Goal: Check status: Check status

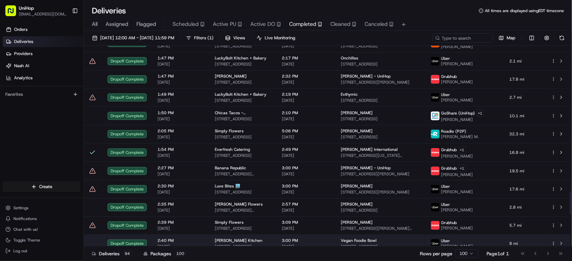
scroll to position [1535, 0]
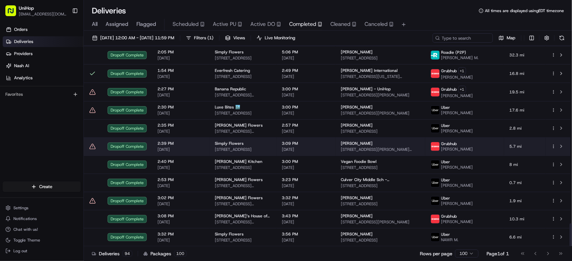
click at [167, 154] on td "2:39 PM Aug 21 2025" at bounding box center [180, 146] width 57 height 18
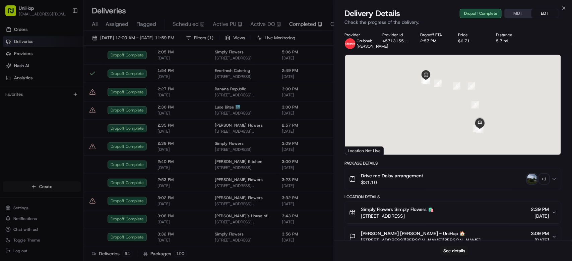
scroll to position [165, 0]
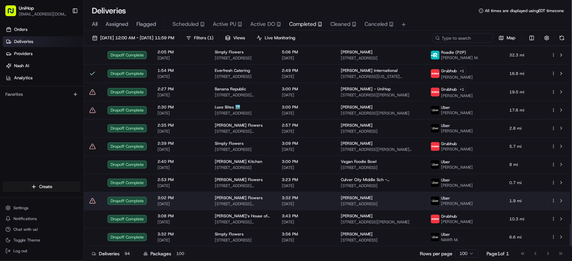
click at [287, 203] on td "3:32 PM Aug 21 2025" at bounding box center [306, 200] width 59 height 18
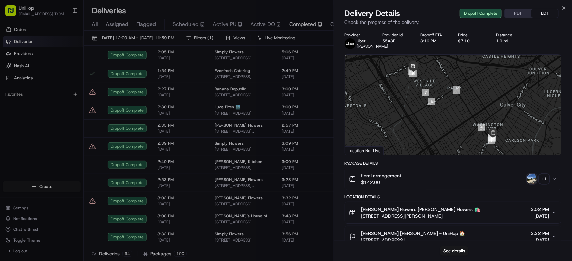
scroll to position [213, 0]
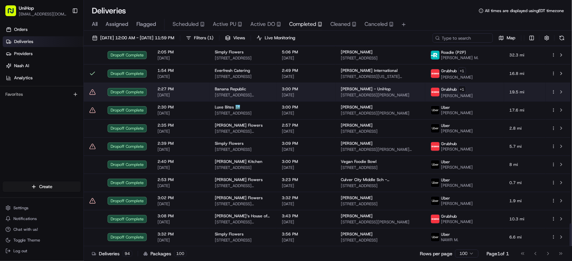
click at [184, 97] on span "Aug 21 2025" at bounding box center [181, 94] width 47 height 5
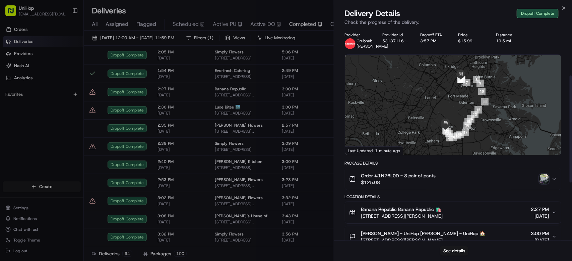
scroll to position [208, 0]
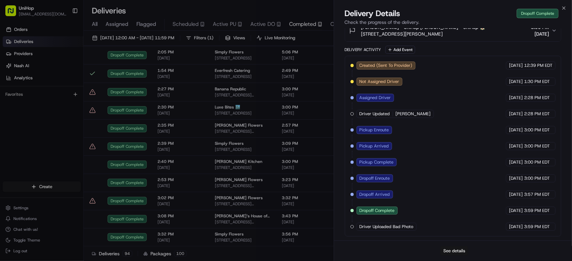
click at [454, 251] on button "See details" at bounding box center [455, 250] width 28 height 9
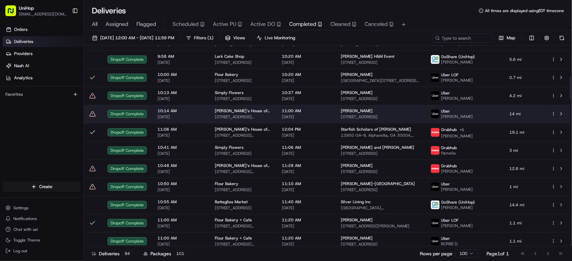
scroll to position [347, 0]
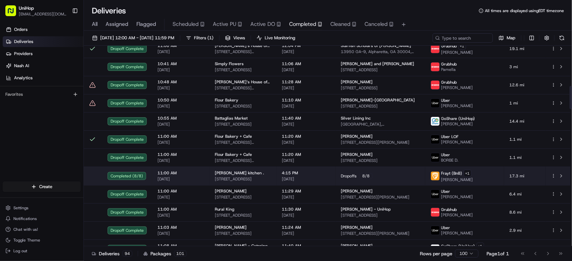
click at [355, 173] on td "Dropoffs 8 / 8" at bounding box center [381, 175] width 90 height 18
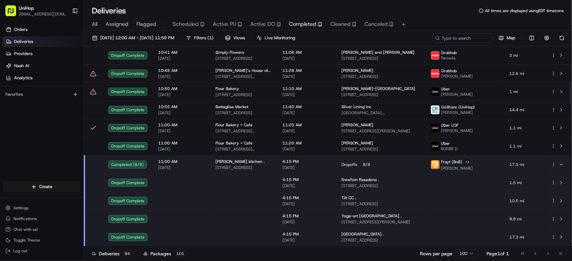
scroll to position [363, 0]
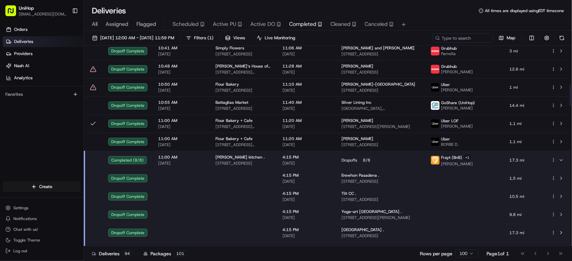
click at [357, 199] on span "334 Main St kiosk 1, Los Angeles, CA 90013, USA" at bounding box center [381, 199] width 78 height 5
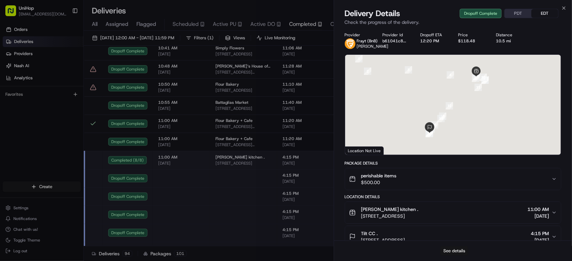
click at [456, 252] on button "See details" at bounding box center [455, 250] width 28 height 9
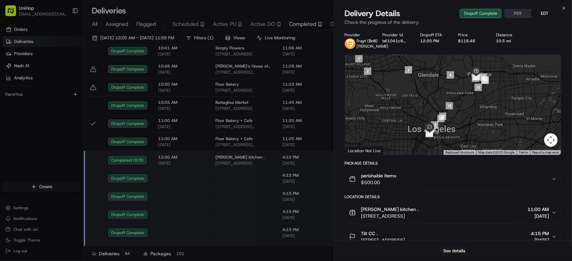
scroll to position [16, 0]
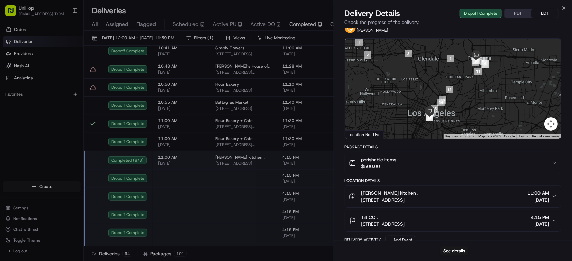
click at [489, 162] on div "perishable items $500.00" at bounding box center [450, 162] width 203 height 13
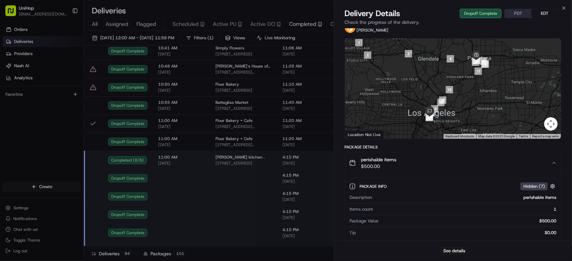
scroll to position [197, 0]
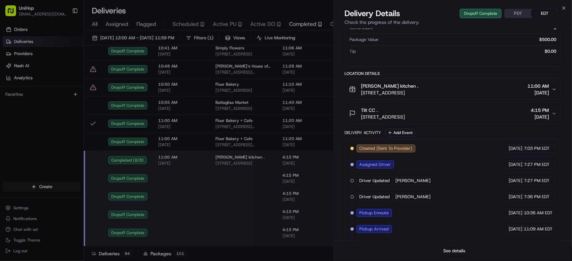
click at [450, 250] on button "See details" at bounding box center [455, 250] width 28 height 9
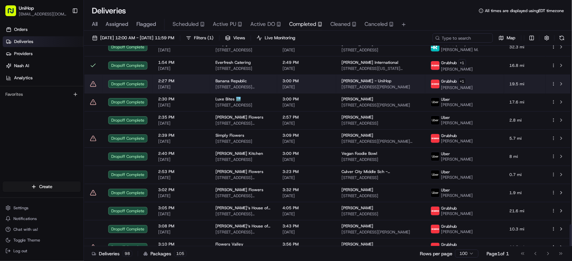
scroll to position [1608, 0]
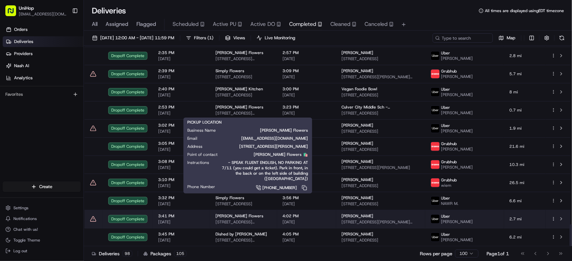
click at [294, 216] on span "4:02 PM" at bounding box center [307, 215] width 48 height 5
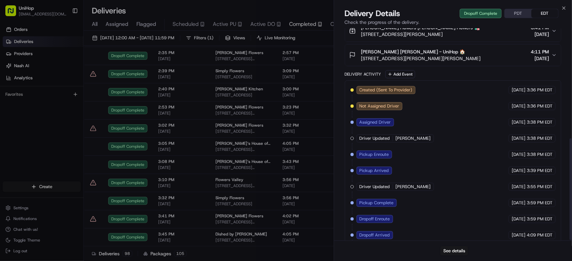
scroll to position [230, 0]
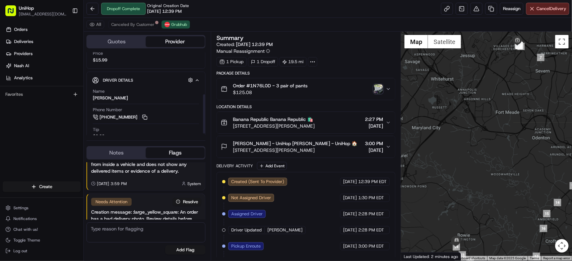
scroll to position [91, 0]
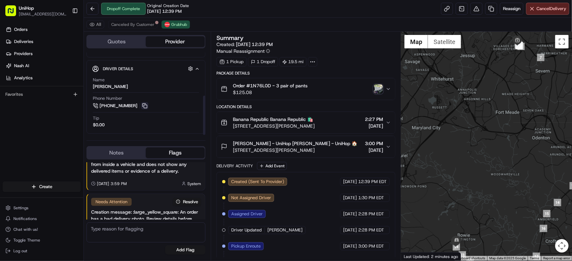
click at [144, 102] on button at bounding box center [144, 105] width 7 height 7
click at [379, 89] on img "button" at bounding box center [378, 88] width 9 height 9
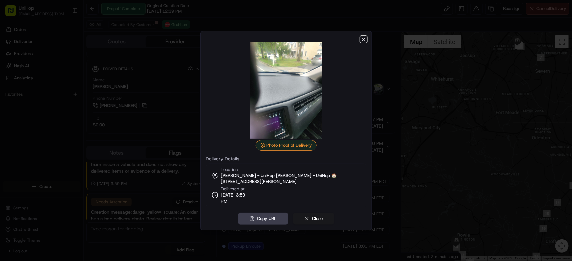
click at [364, 37] on icon "button" at bounding box center [363, 39] width 5 height 5
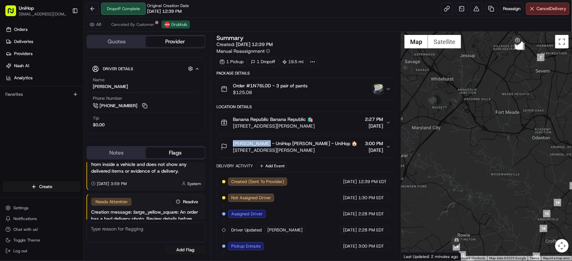
drag, startPoint x: 233, startPoint y: 143, endPoint x: 265, endPoint y: 145, distance: 31.3
click at [265, 145] on span "Abdul Majeed - UniHop Abdul Majeed - UniHop 🏠" at bounding box center [295, 143] width 124 height 7
copy span "Abdul Majeed"
drag, startPoint x: 234, startPoint y: 118, endPoint x: 269, endPoint y: 119, distance: 34.9
click at [269, 119] on span "Banana Republic Banana Republic 🛍️" at bounding box center [273, 119] width 80 height 7
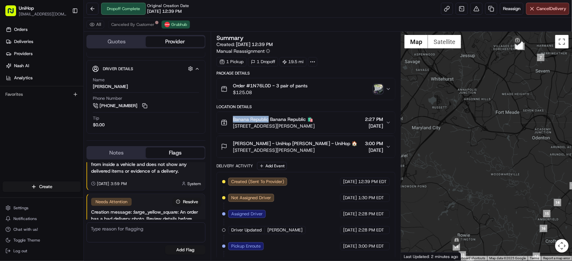
copy span "Banana Republic"
click at [457, 9] on link at bounding box center [462, 9] width 12 height 12
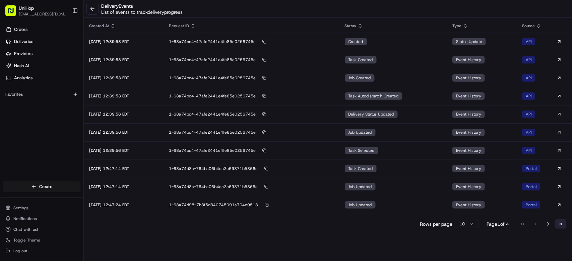
click at [556, 221] on button "Go to last page" at bounding box center [561, 223] width 11 height 9
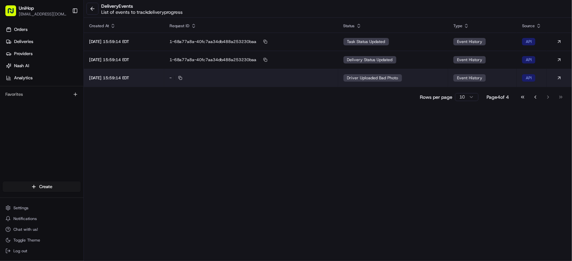
click at [402, 80] on div "Driver Uploaded Bad Photo" at bounding box center [373, 77] width 59 height 7
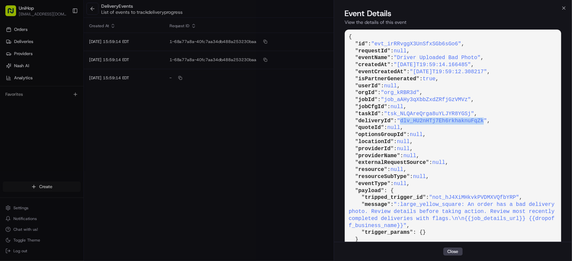
drag, startPoint x: 405, startPoint y: 121, endPoint x: 488, endPoint y: 119, distance: 82.9
click at [488, 119] on span ""dlv_HU2nHTj7Eh6rkhaknuFqZk"" at bounding box center [442, 121] width 90 height 6
copy span "dlv_HU2nHTj7Eh6rkhaknuFqZk"
